Goal: Task Accomplishment & Management: Manage account settings

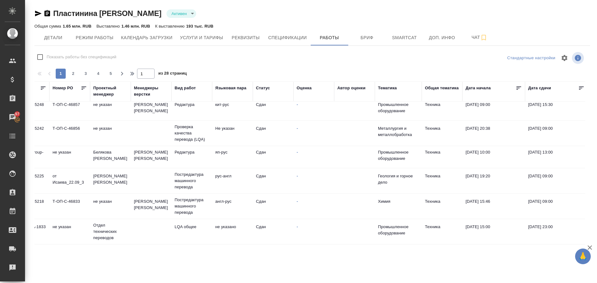
scroll to position [0, 49]
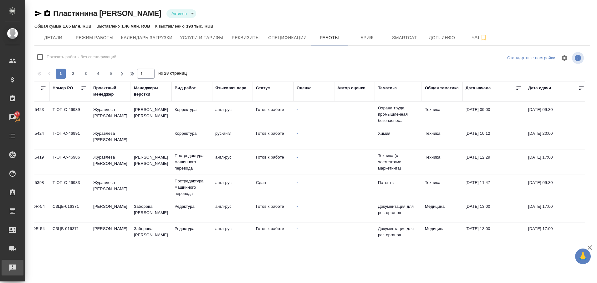
click at [10, 270] on div "Рекламации" at bounding box center [5, 267] width 16 height 9
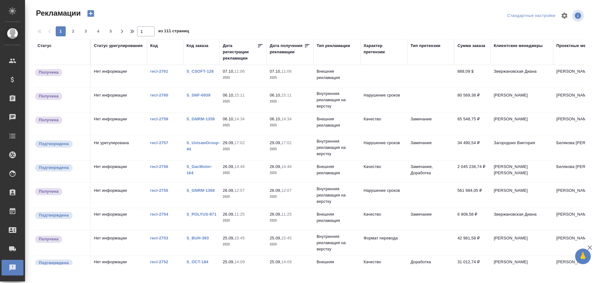
click at [210, 71] on link "S_CSOFT-128" at bounding box center [200, 71] width 27 height 5
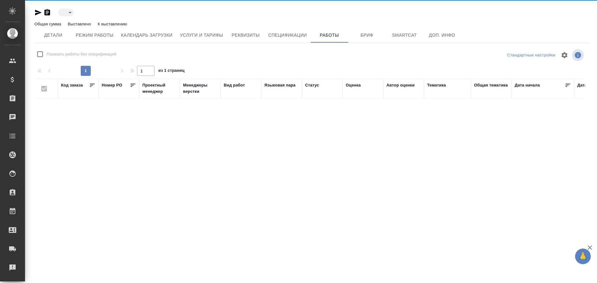
type input "active"
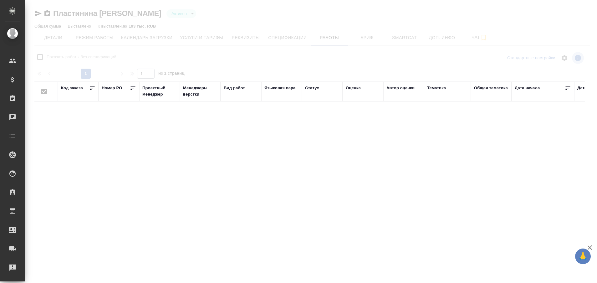
checkbox input "false"
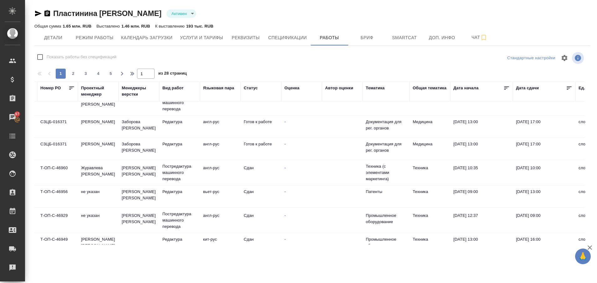
scroll to position [85, 0]
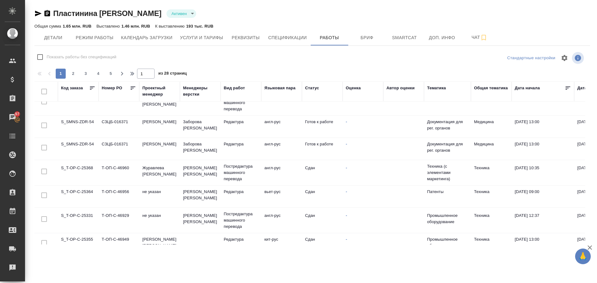
click at [84, 120] on td "S_SMNS-ZDR-54" at bounding box center [78, 126] width 41 height 22
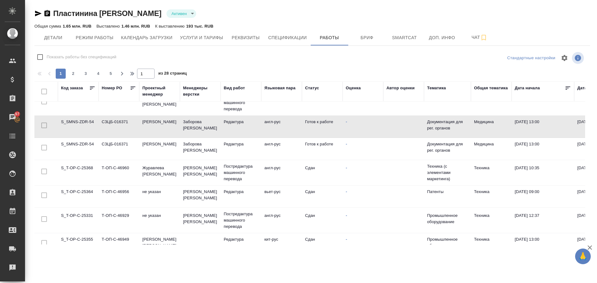
click at [84, 120] on td "S_SMNS-ZDR-54" at bounding box center [78, 126] width 41 height 22
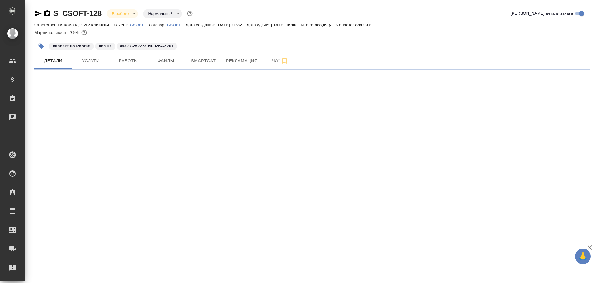
select select "RU"
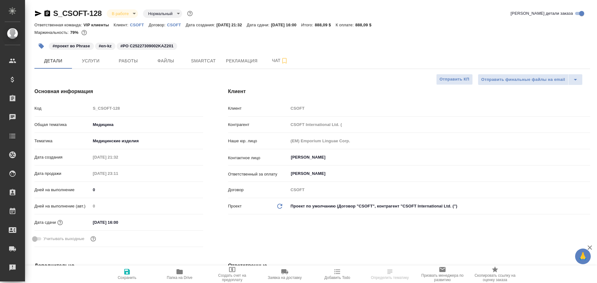
type textarea "x"
click at [233, 59] on span "Рекламация" at bounding box center [242, 61] width 32 height 8
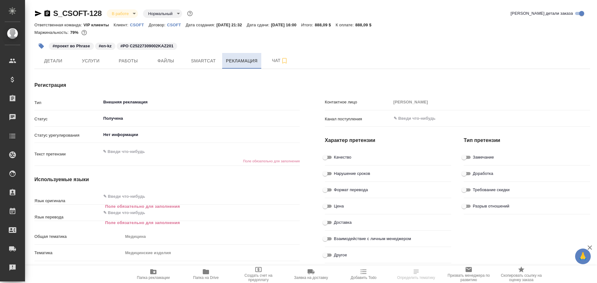
type textarea "x"
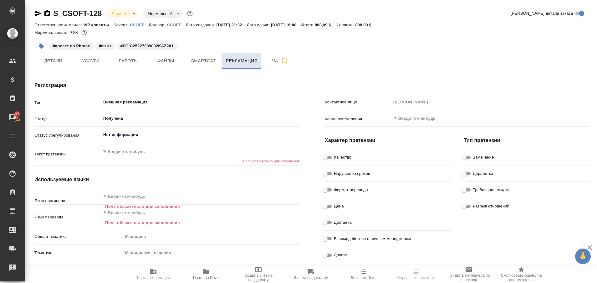
type textarea "x"
click at [133, 57] on span "Работы" at bounding box center [128, 61] width 30 height 8
type textarea "x"
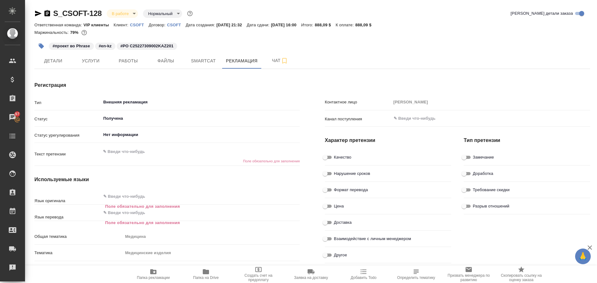
type textarea "x"
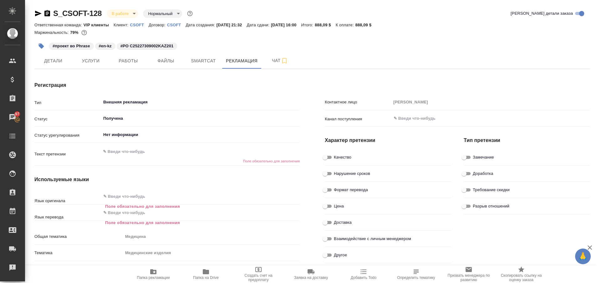
type textarea "x"
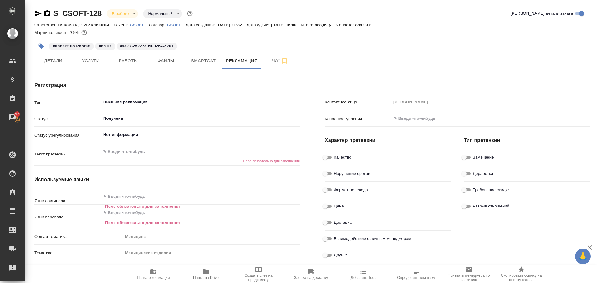
type textarea "x"
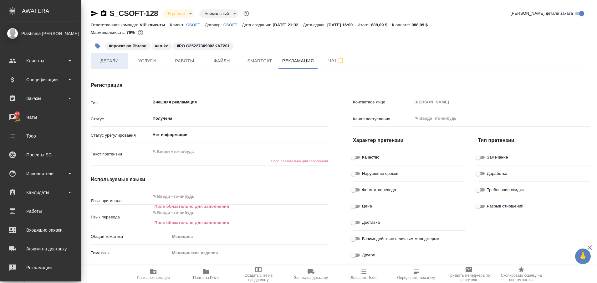
type textarea "x"
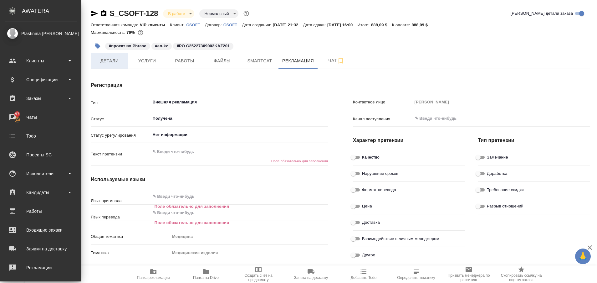
type textarea "x"
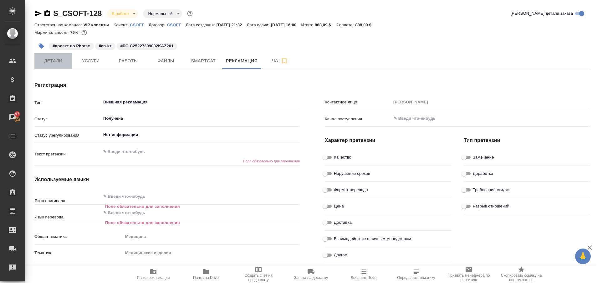
click at [44, 63] on span "Детали" at bounding box center [53, 61] width 30 height 8
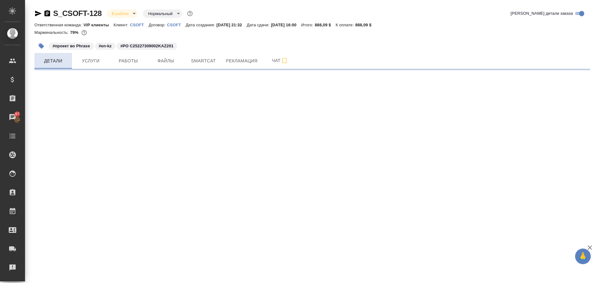
select select "RU"
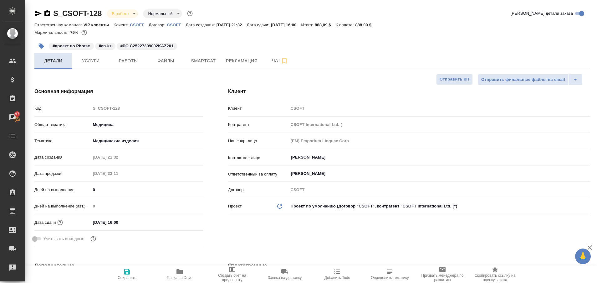
type textarea "x"
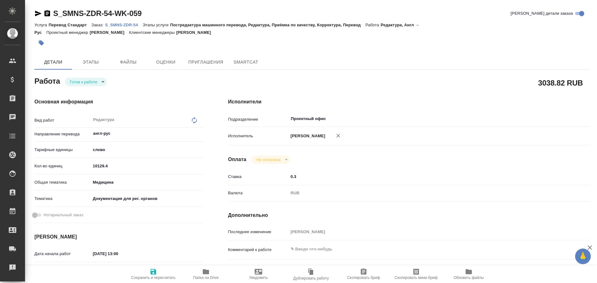
type textarea "x"
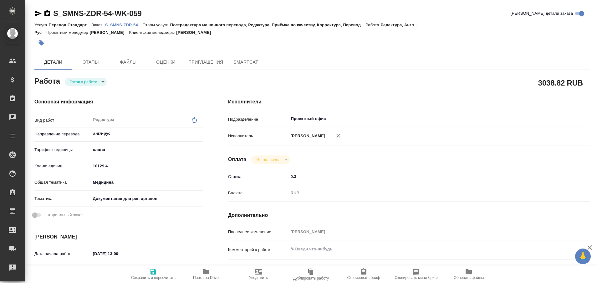
type textarea "x"
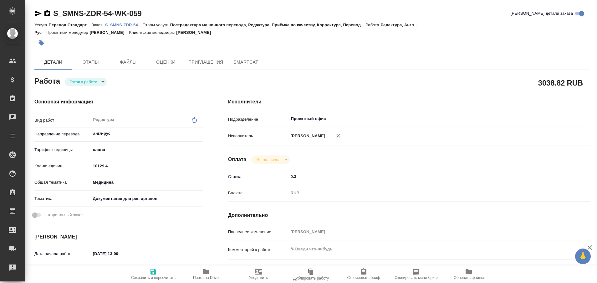
type textarea "x"
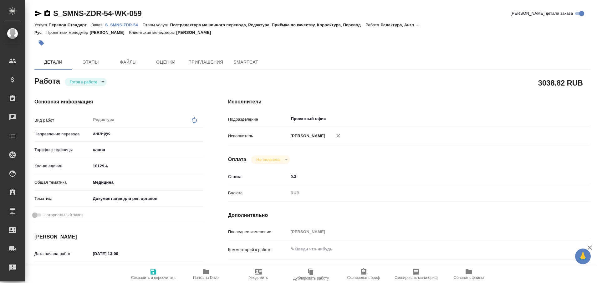
type textarea "x"
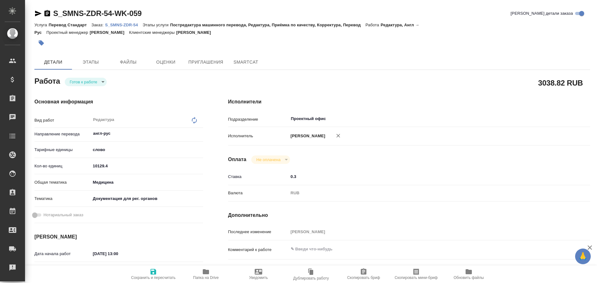
type textarea "x"
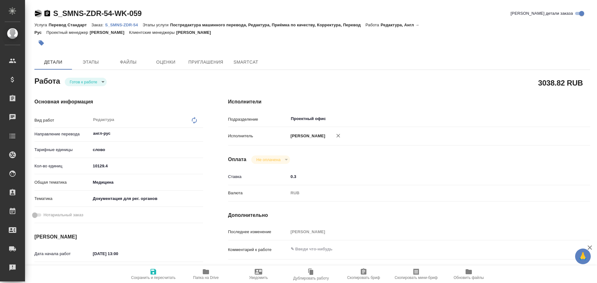
click at [35, 14] on icon "button" at bounding box center [38, 14] width 7 height 6
click at [128, 24] on p "S_SMNS-ZDR-54" at bounding box center [124, 25] width 38 height 5
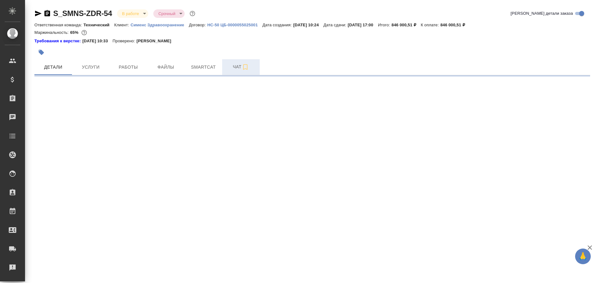
select select "RU"
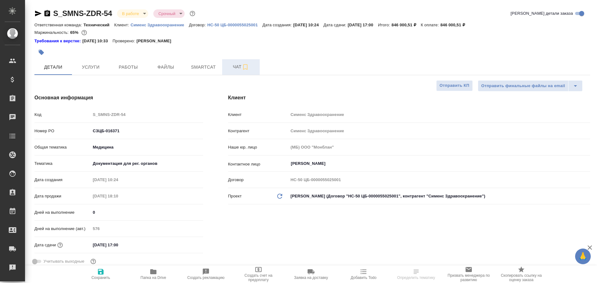
type textarea "x"
click at [234, 70] on span "Чат" at bounding box center [241, 67] width 30 height 8
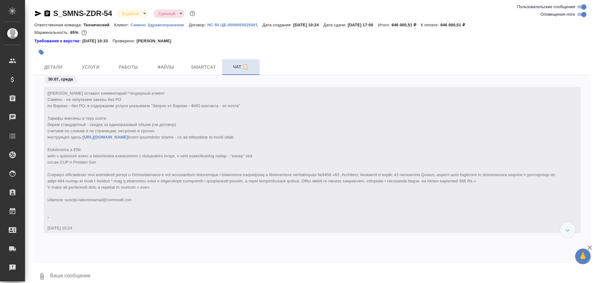
scroll to position [86304, 0]
